Goal: Navigation & Orientation: Find specific page/section

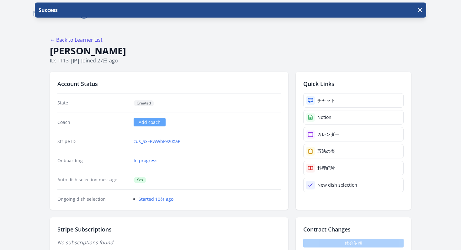
scroll to position [832, 0]
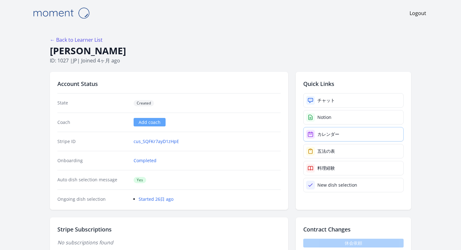
click at [315, 127] on link "カレンダー" at bounding box center [353, 134] width 100 height 14
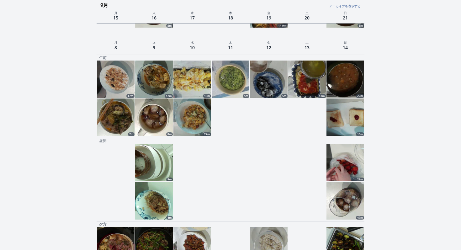
scroll to position [736, 0]
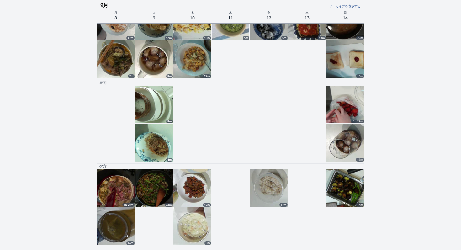
click at [164, 169] on img at bounding box center [154, 188] width 38 height 38
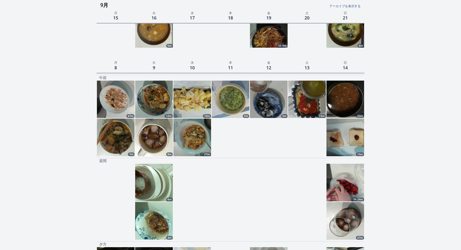
scroll to position [656, 0]
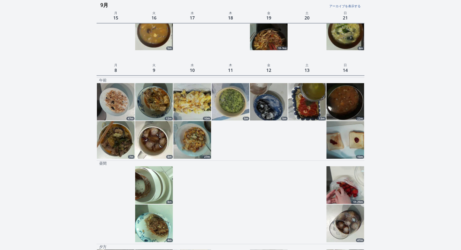
click at [332, 83] on img at bounding box center [346, 102] width 38 height 38
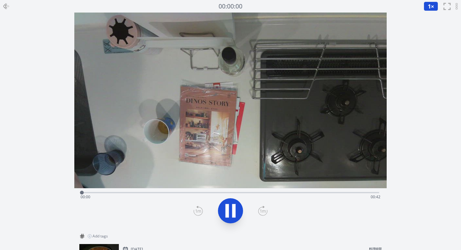
click at [212, 188] on div "Time elapsed: 00:00 Time remaining: 00:42" at bounding box center [230, 192] width 297 height 8
drag, startPoint x: 213, startPoint y: 188, endPoint x: 270, endPoint y: 189, distance: 57.7
click at [269, 191] on div at bounding box center [268, 193] width 4 height 4
click at [233, 204] on icon at bounding box center [233, 210] width 3 height 13
